Goal: Check status: Check status

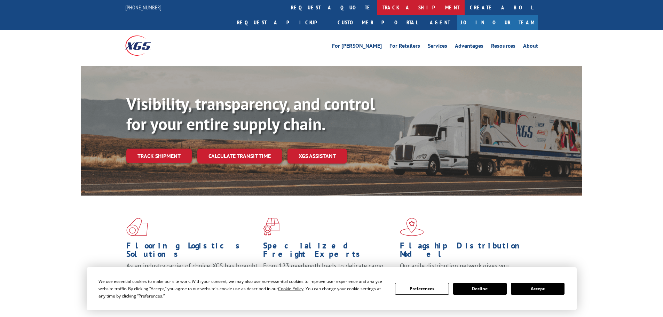
click at [377, 7] on link "track a shipment" at bounding box center [420, 7] width 87 height 15
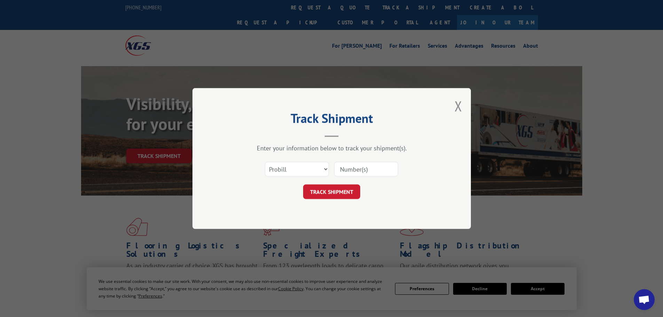
click at [262, 162] on div "Select category... Probill BOL PO" at bounding box center [331, 169] width 209 height 23
click at [293, 171] on select "Select category... Probill BOL PO" at bounding box center [297, 169] width 64 height 15
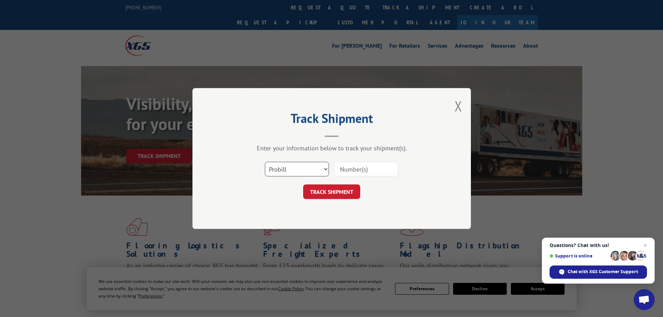
select select "bol"
click at [265, 162] on select "Select category... Probill BOL PO" at bounding box center [297, 169] width 64 height 15
click at [386, 169] on input at bounding box center [366, 169] width 64 height 15
paste input "5474669"
type input "5474669"
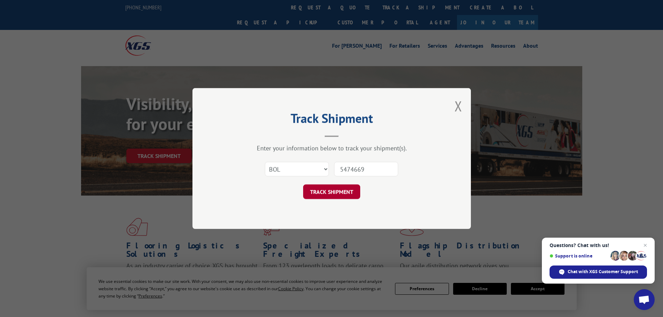
drag, startPoint x: 336, startPoint y: 191, endPoint x: 335, endPoint y: 186, distance: 5.0
click at [336, 191] on button "TRACK SHIPMENT" at bounding box center [331, 191] width 57 height 15
